Goal: Navigation & Orientation: Find specific page/section

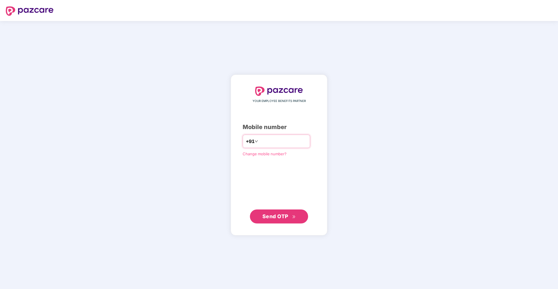
click at [300, 145] on input "number" at bounding box center [283, 140] width 48 height 9
type input "**********"
click at [260, 210] on button "Send OTP" at bounding box center [279, 216] width 58 height 14
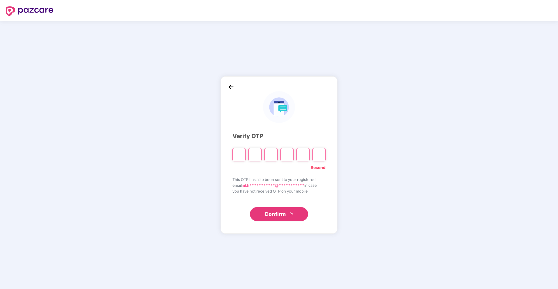
type input "*"
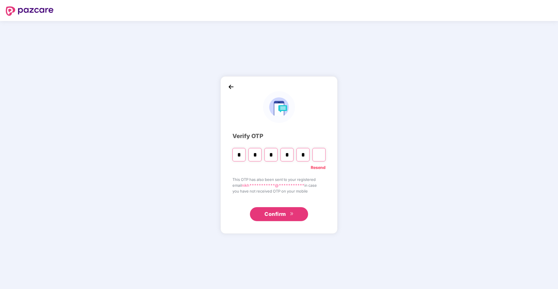
type input "*"
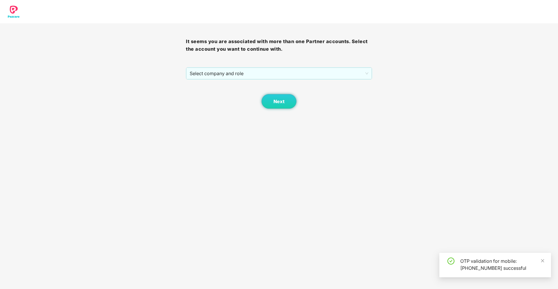
click at [276, 83] on div "Next" at bounding box center [279, 93] width 186 height 29
click at [277, 79] on div "Select company and role" at bounding box center [279, 73] width 186 height 12
click at [277, 78] on span "Select company and role" at bounding box center [279, 73] width 178 height 11
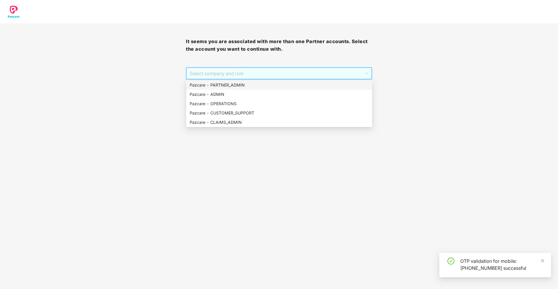
click at [270, 83] on div "Pazcare - PARTNER_ADMIN" at bounding box center [279, 85] width 179 height 6
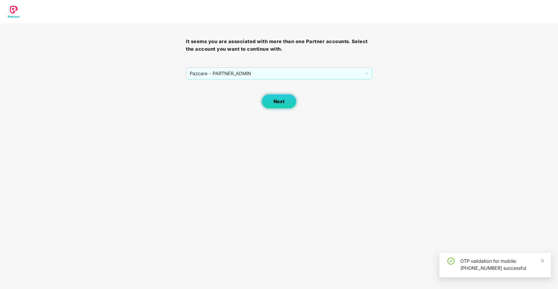
click at [278, 99] on span "Next" at bounding box center [278, 102] width 11 height 6
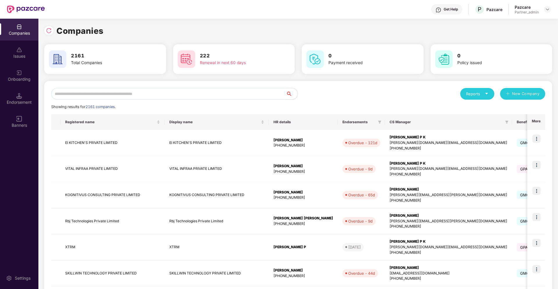
click at [110, 96] on input "text" at bounding box center [168, 94] width 235 height 12
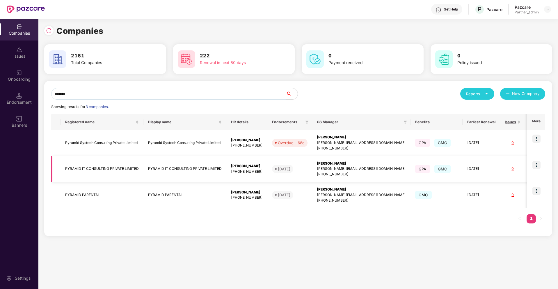
type input "*******"
click at [537, 162] on img at bounding box center [536, 165] width 8 height 8
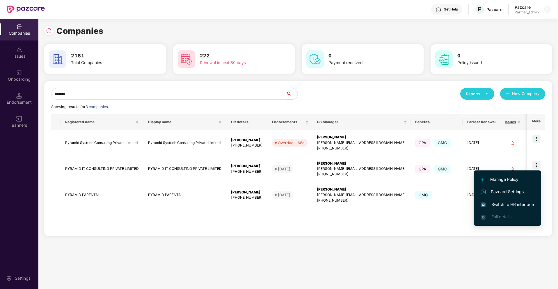
click at [509, 202] on span "Switch to HR interface" at bounding box center [507, 204] width 53 height 6
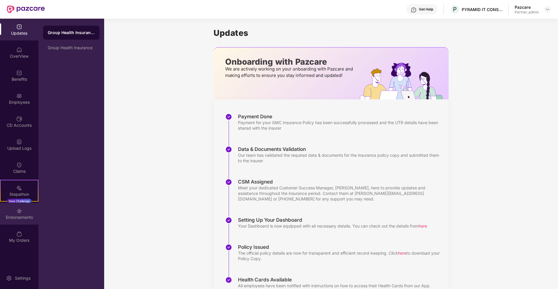
click at [22, 210] on div "Endorsements" at bounding box center [19, 213] width 38 height 22
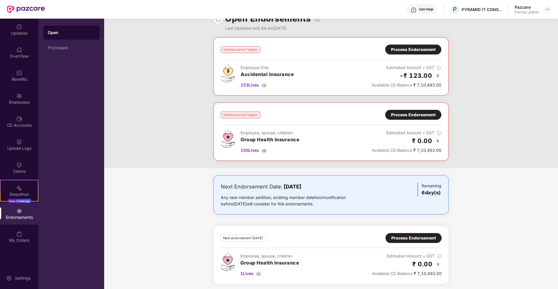
scroll to position [15, 0]
